Goal: Find specific page/section: Find specific page/section

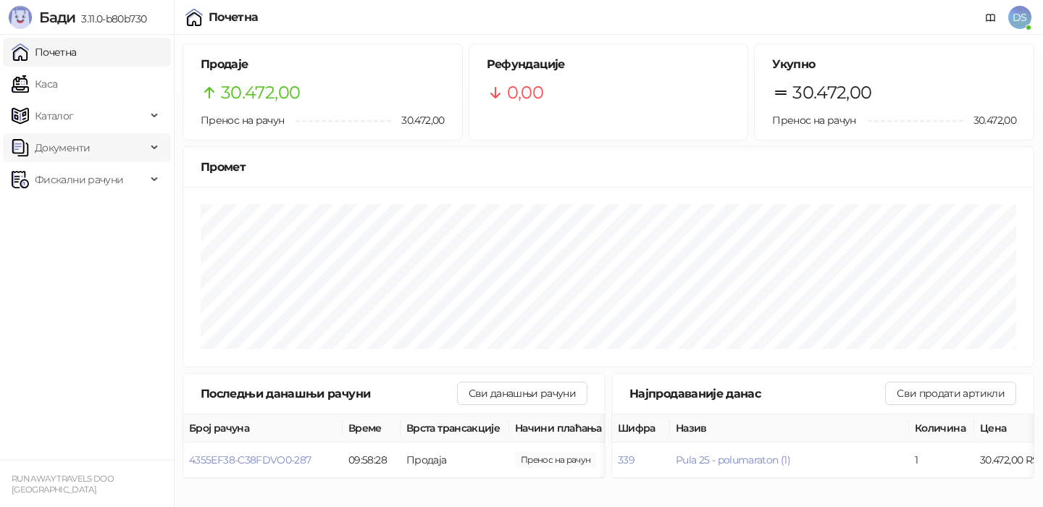
click at [112, 154] on span "Документи" at bounding box center [79, 147] width 135 height 29
click at [112, 180] on link "Улазни документи" at bounding box center [74, 179] width 115 height 29
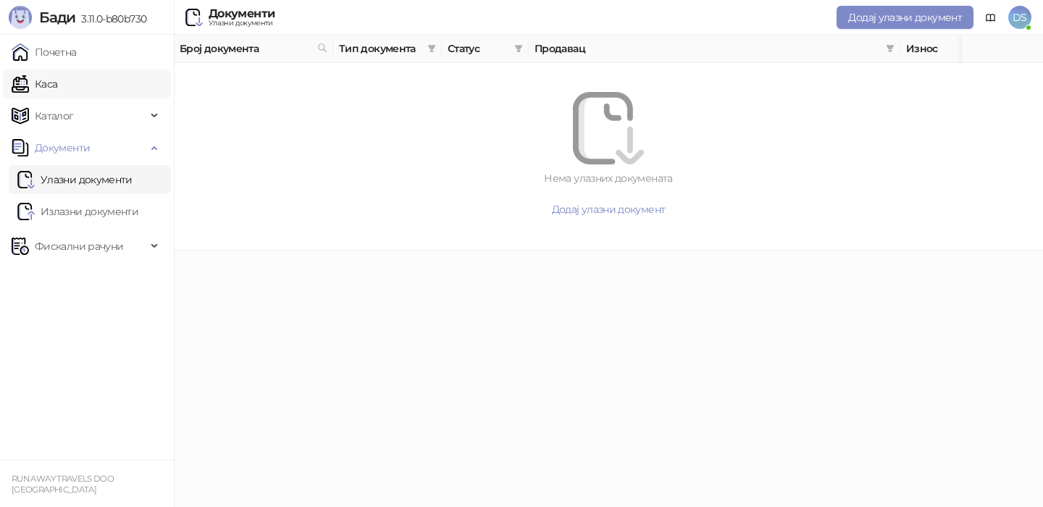
click at [57, 93] on link "Каса" at bounding box center [35, 84] width 46 height 29
